Goal: Find specific page/section: Find specific page/section

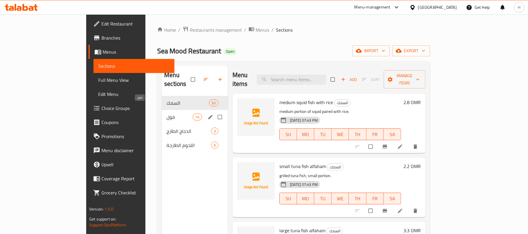
drag, startPoint x: 123, startPoint y: 109, endPoint x: 82, endPoint y: 94, distance: 43.7
click at [166, 113] on span "فول" at bounding box center [179, 116] width 26 height 7
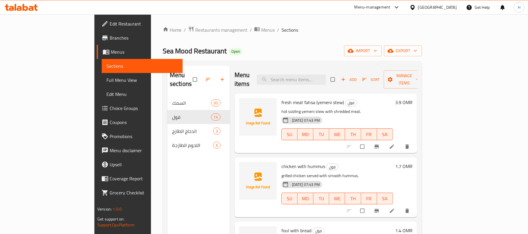
click at [102, 75] on link "Full Menu View" at bounding box center [142, 80] width 81 height 14
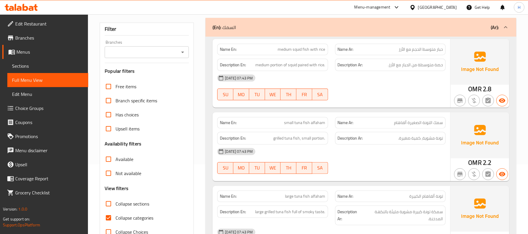
scroll to position [78, 0]
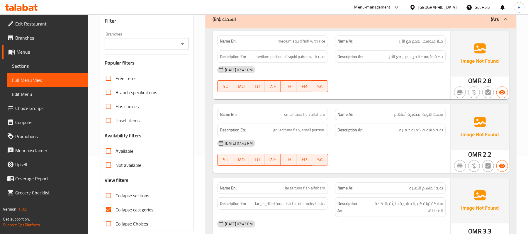
click at [142, 206] on span "Collapse categories" at bounding box center [134, 209] width 38 height 7
click at [115, 206] on input "Collapse categories" at bounding box center [108, 209] width 14 height 14
checkbox input "false"
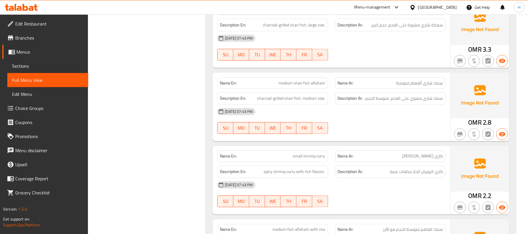
scroll to position [742, 0]
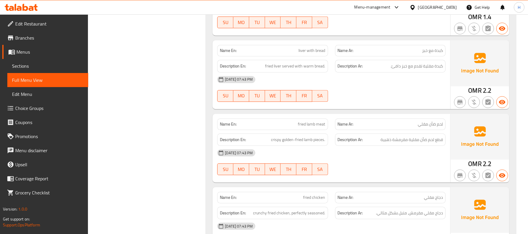
click at [367, 173] on div "[DATE] 07:43 PM SU MO TU WE TH FR SA" at bounding box center [331, 162] width 235 height 33
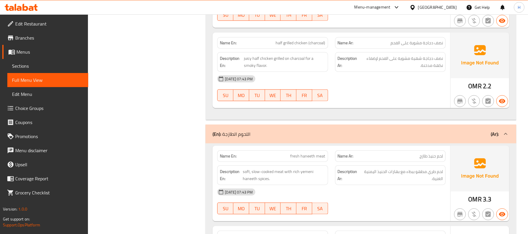
scroll to position [3680, 0]
